Goal: Information Seeking & Learning: Find specific fact

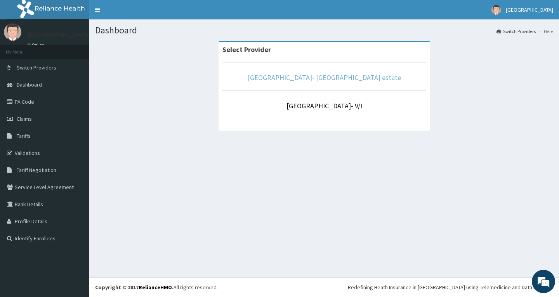
click at [323, 81] on link "[GEOGRAPHIC_DATA]- [GEOGRAPHIC_DATA] estate" at bounding box center [324, 77] width 153 height 9
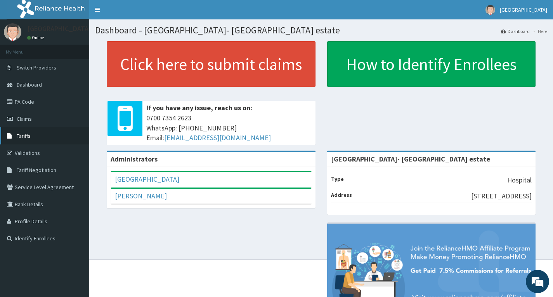
click at [22, 137] on span "Tariffs" at bounding box center [24, 135] width 14 height 7
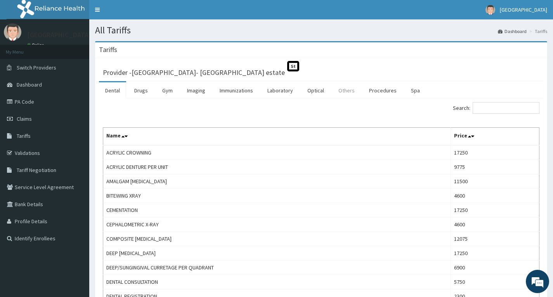
click at [341, 89] on link "Others" at bounding box center [346, 90] width 29 height 16
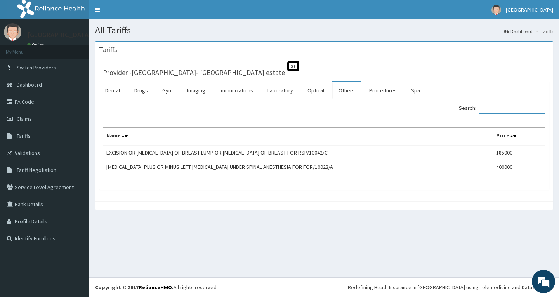
click at [510, 109] on input "Search:" at bounding box center [512, 108] width 67 height 12
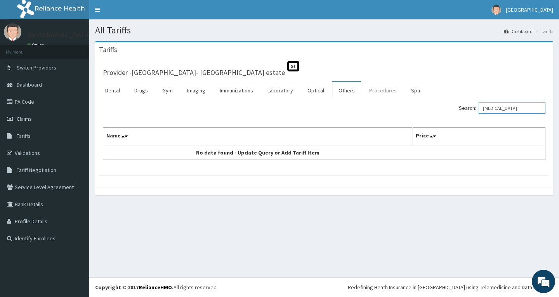
type input "CARDIOLOGIST"
click at [374, 90] on link "Procedures" at bounding box center [383, 90] width 40 height 16
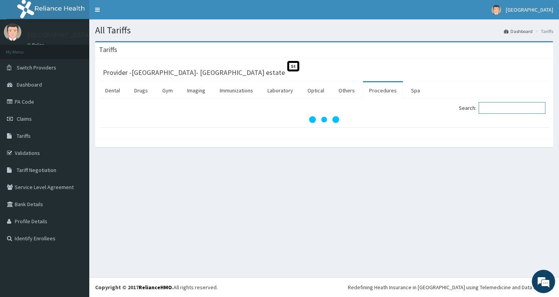
click at [505, 106] on input "Search:" at bounding box center [512, 108] width 67 height 12
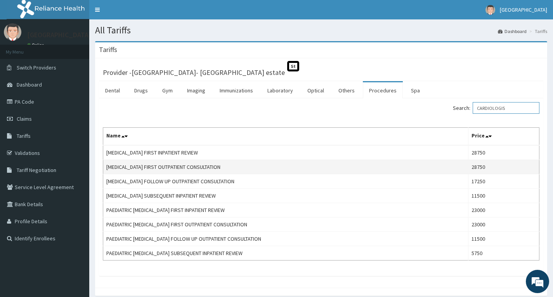
type input "CARDIOLOGIS"
drag, startPoint x: 493, startPoint y: 168, endPoint x: 473, endPoint y: 160, distance: 21.9
click at [473, 160] on td "28750" at bounding box center [503, 167] width 71 height 14
copy td "28750"
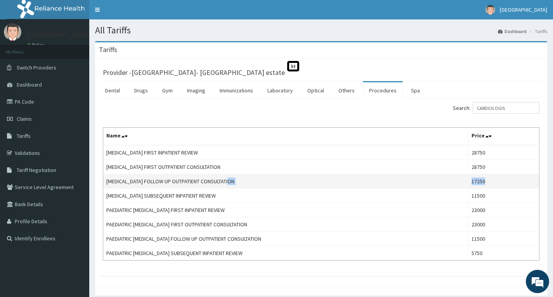
drag, startPoint x: 493, startPoint y: 180, endPoint x: 469, endPoint y: 182, distance: 24.1
click at [469, 182] on tr "CARDIOLOGIST FOLLOW UP OUTPATIENT CONSULTATION 17250" at bounding box center [321, 181] width 436 height 14
copy tr "17250"
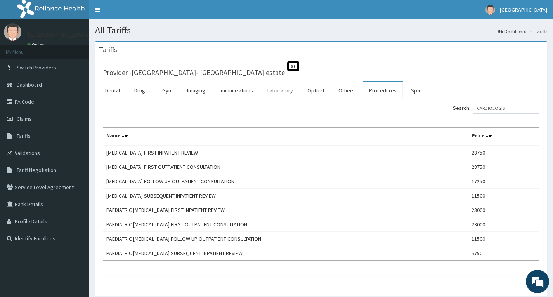
click at [439, 91] on ul "Dental Drugs Gym Imaging Immunizations Laboratory Optical Others Procedures Spa" at bounding box center [321, 89] width 444 height 17
click at [21, 104] on link "PA Code" at bounding box center [44, 101] width 89 height 17
